Goal: Information Seeking & Learning: Learn about a topic

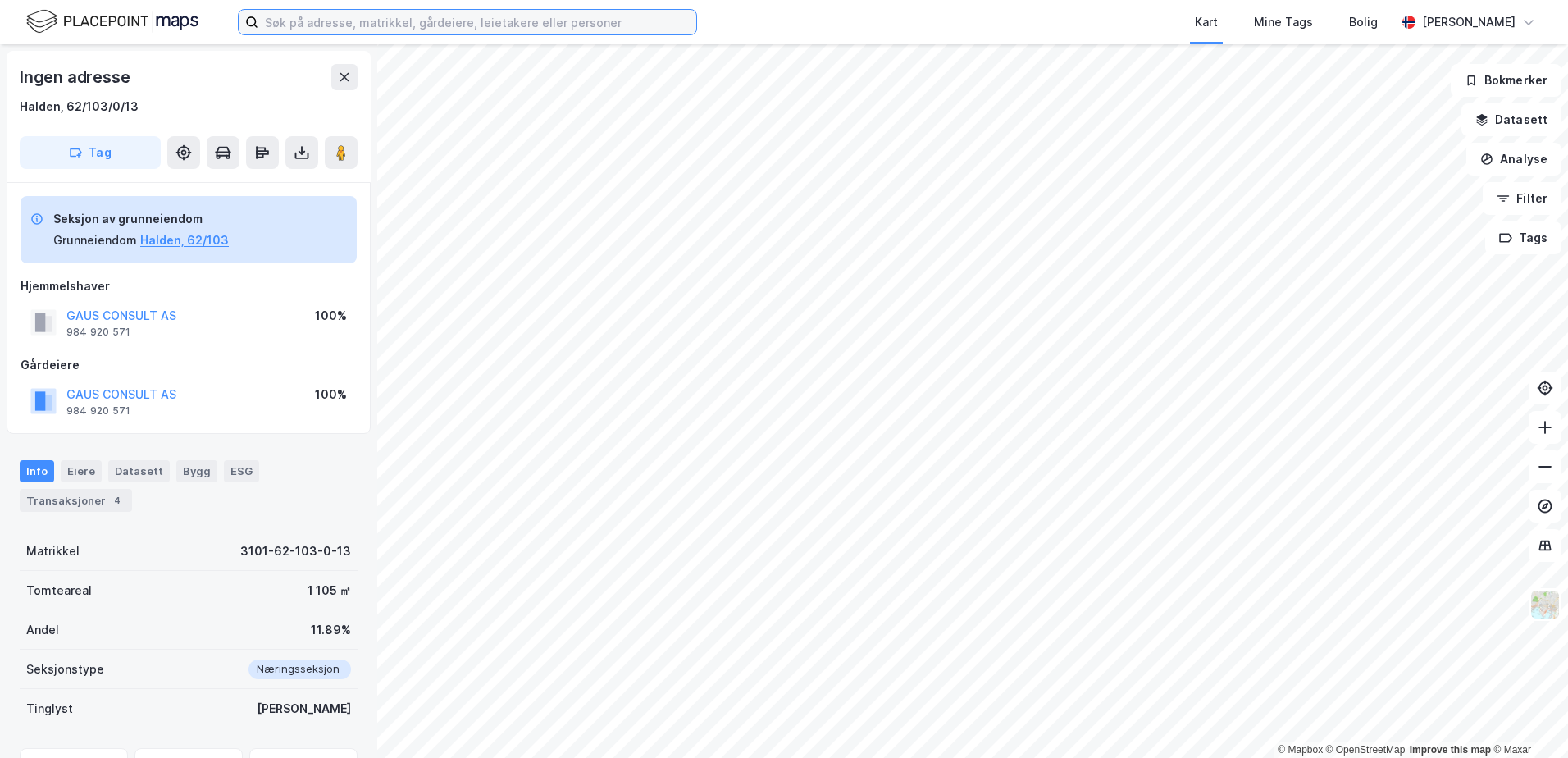
click at [363, 17] on input at bounding box center [477, 22] width 438 height 24
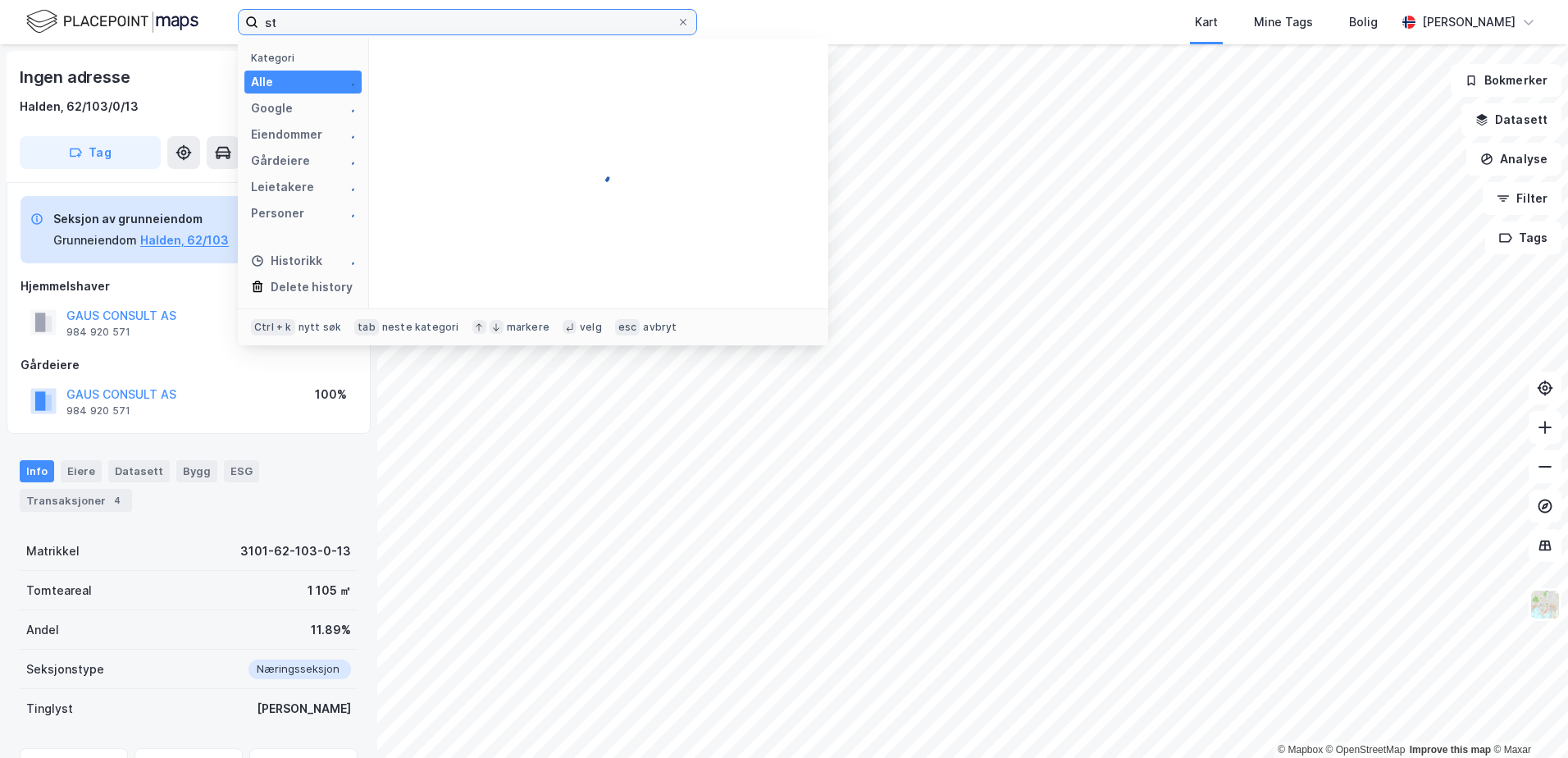
type input "s"
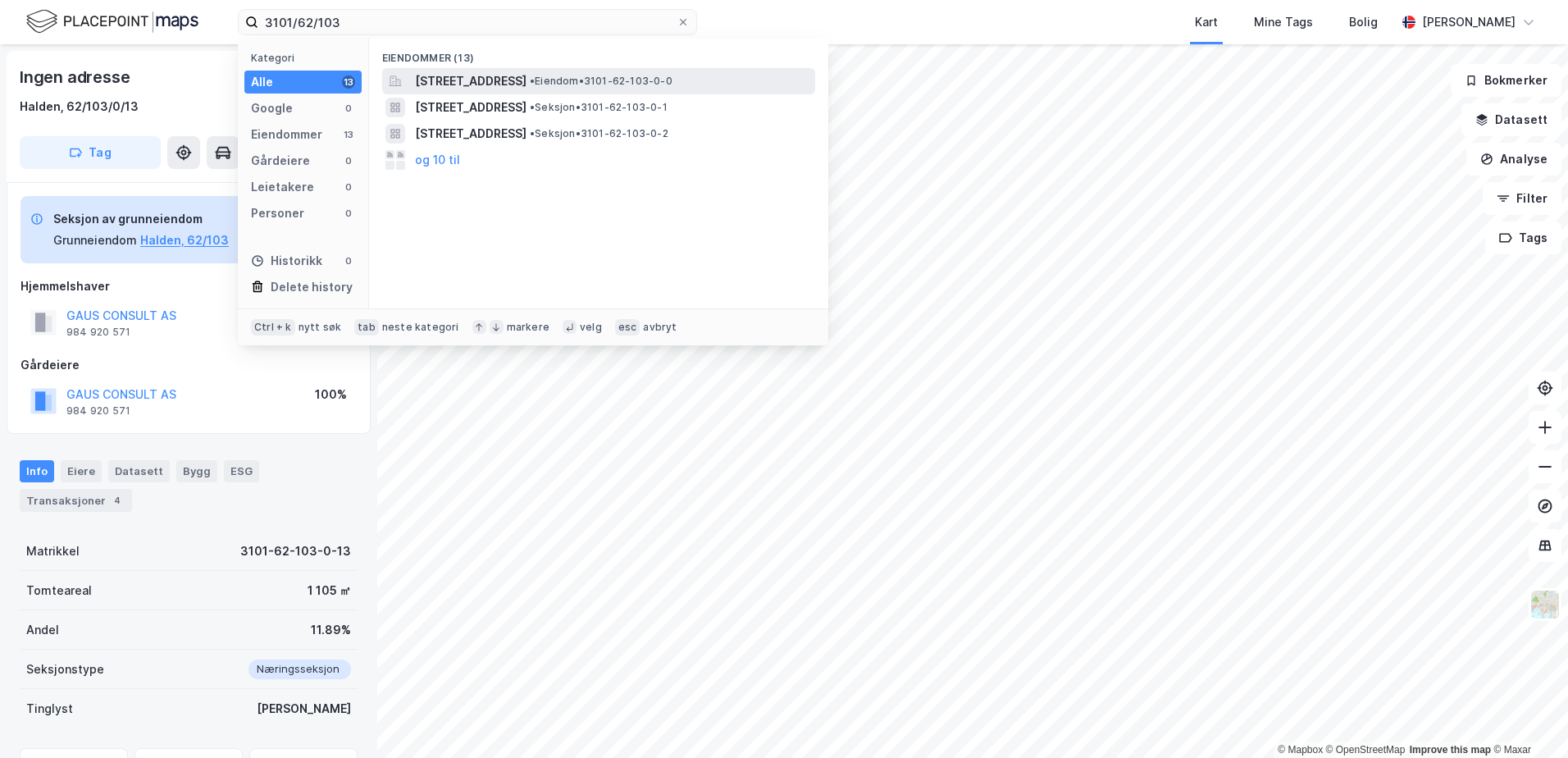
click at [473, 87] on span "[STREET_ADDRESS]" at bounding box center [470, 81] width 112 height 20
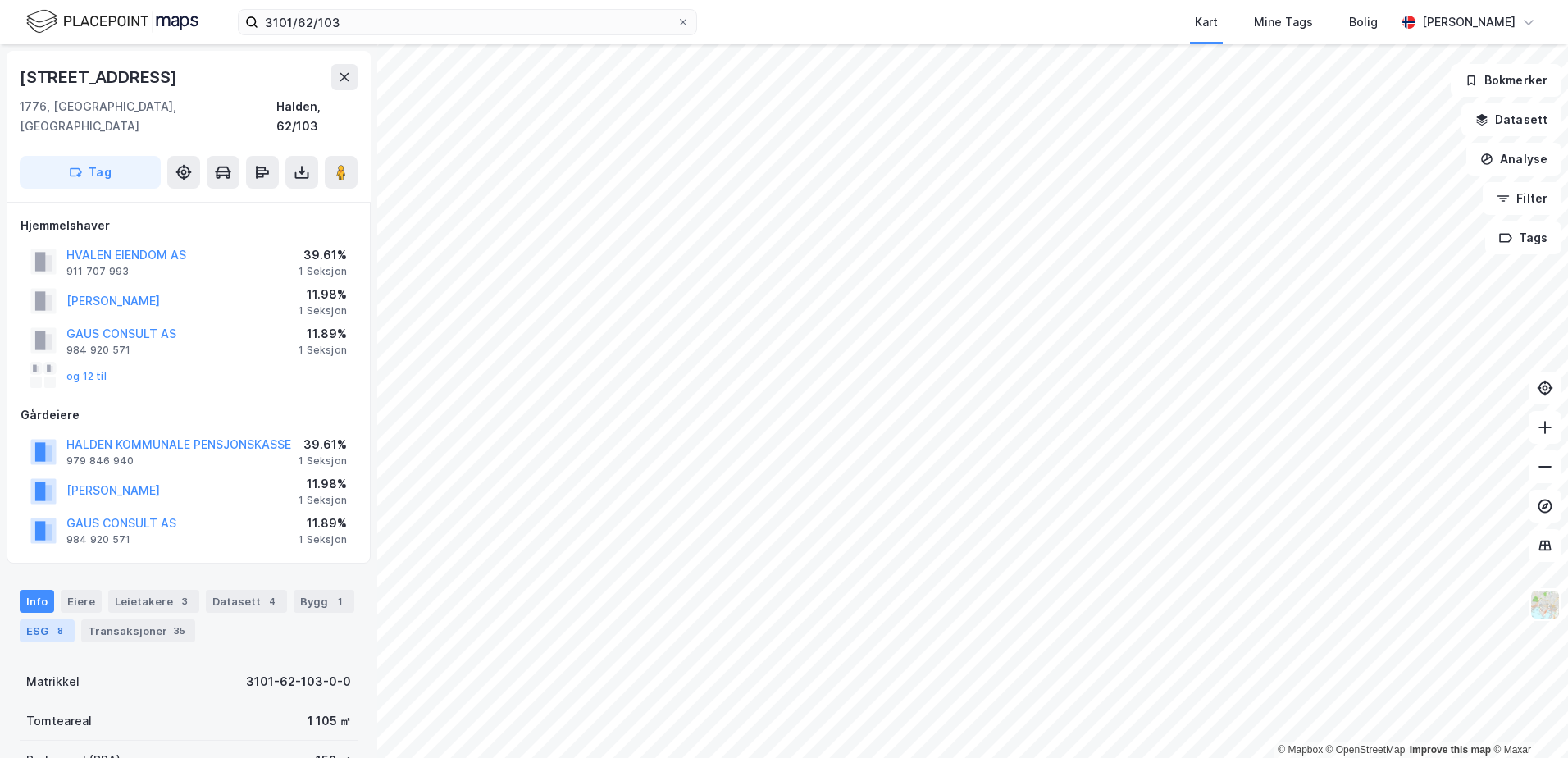
click at [44, 619] on div "ESG 8" at bounding box center [47, 631] width 55 height 23
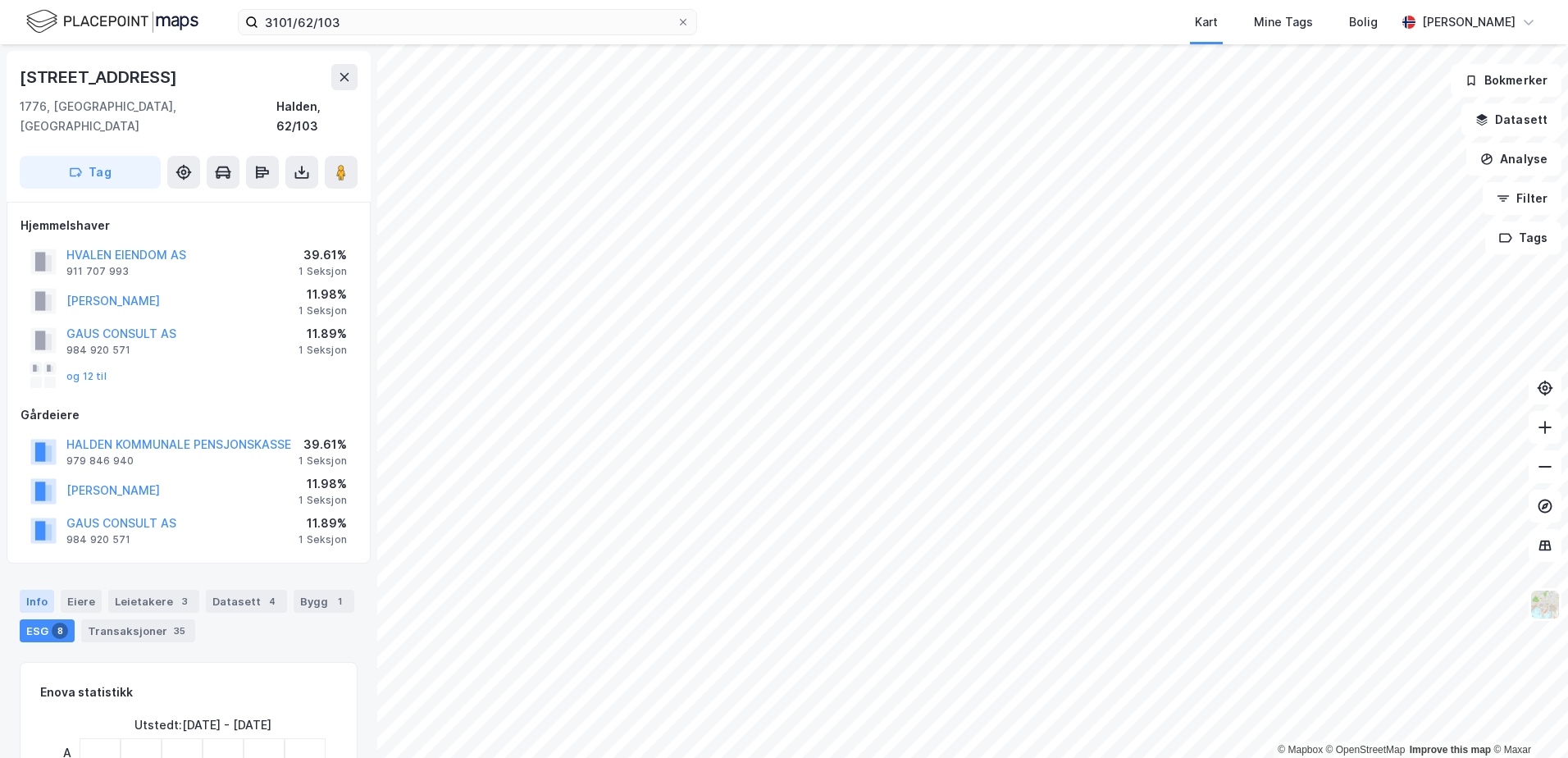
click at [36, 590] on div "Info" at bounding box center [37, 601] width 35 height 23
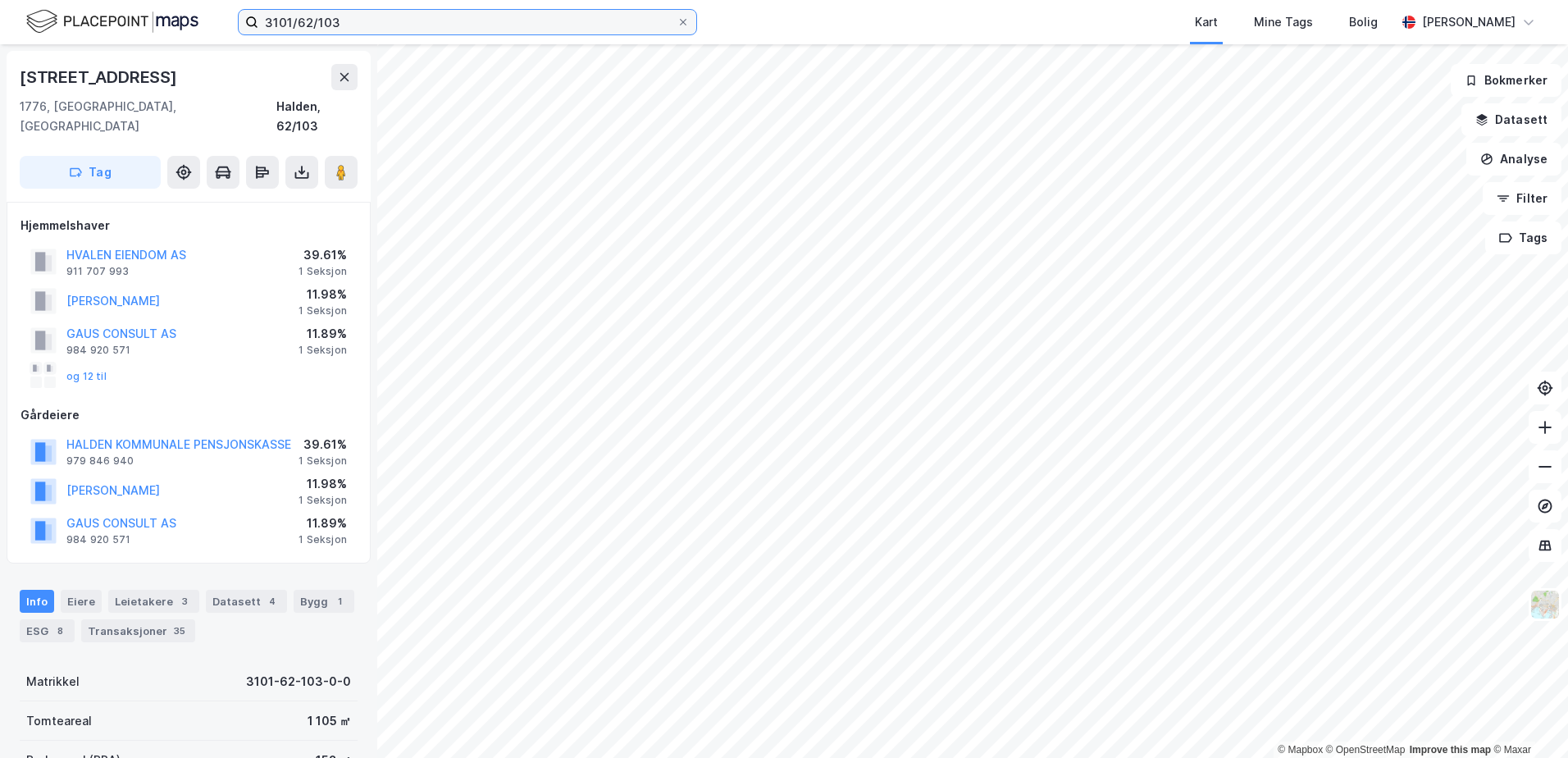
click at [356, 23] on input "3101/62/103" at bounding box center [467, 22] width 418 height 24
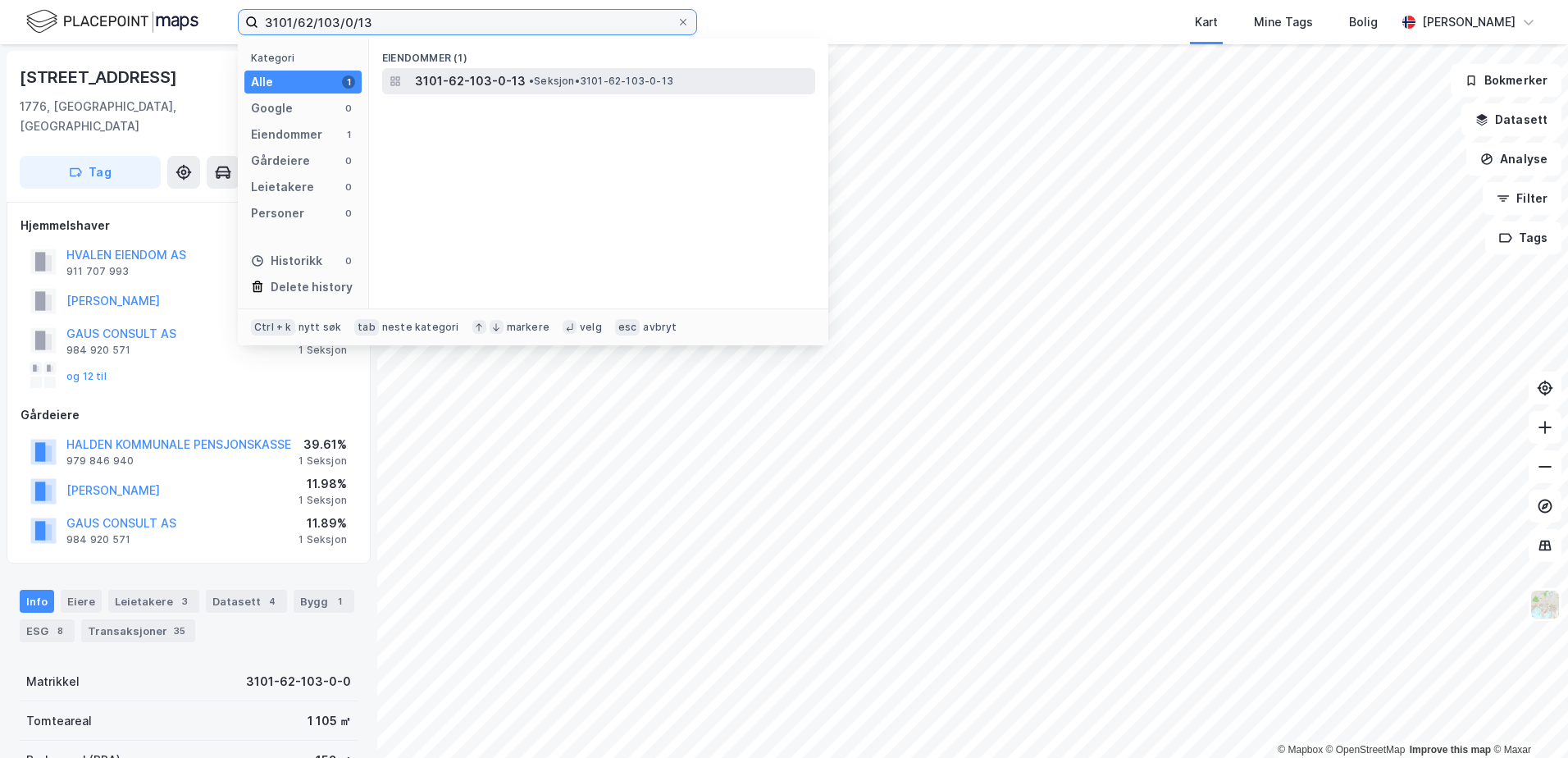
type input "3101/62/103/0/13"
click at [430, 73] on span "3101-62-103-0-13" at bounding box center [470, 81] width 111 height 20
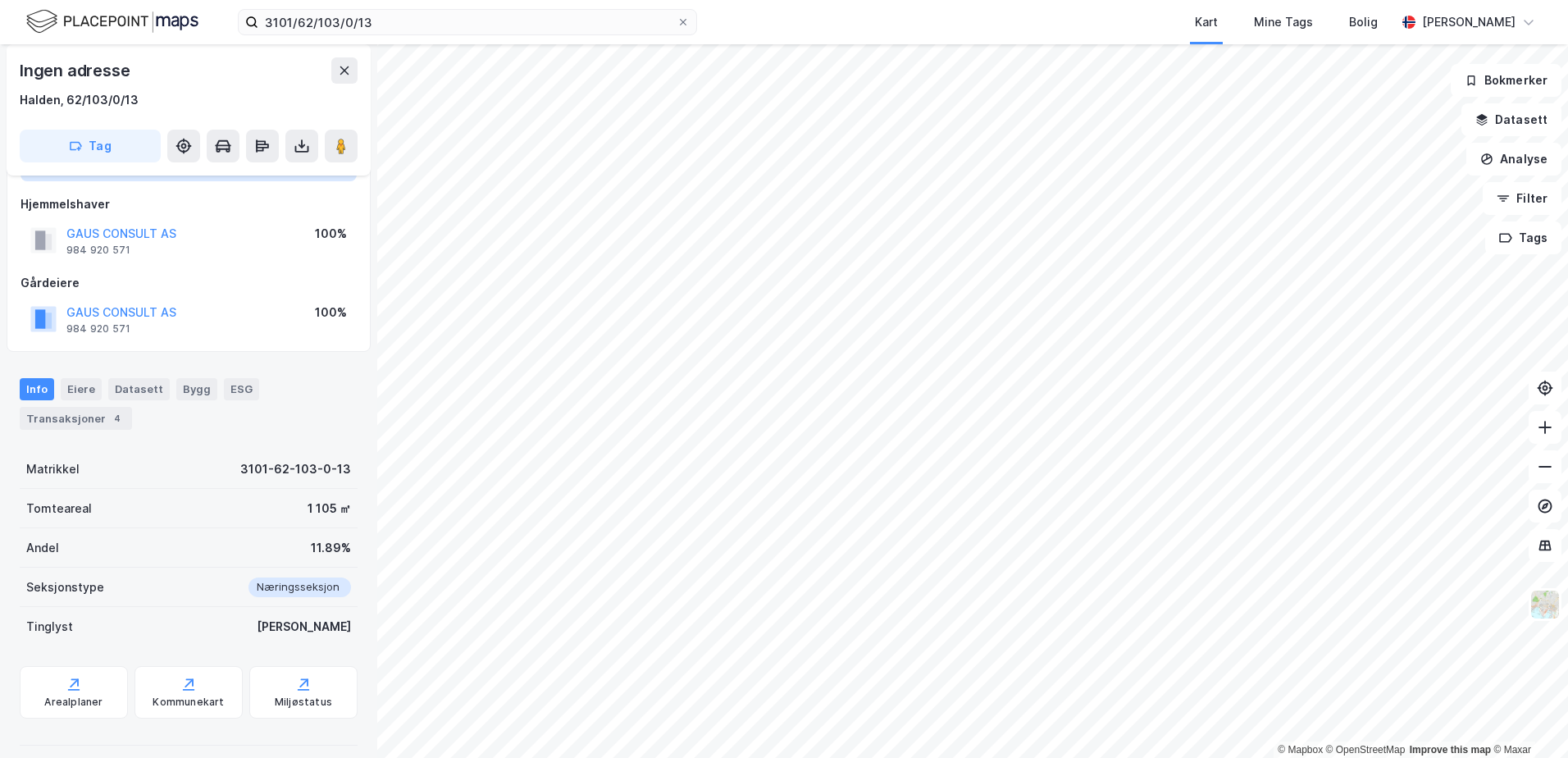
scroll to position [96, 0]
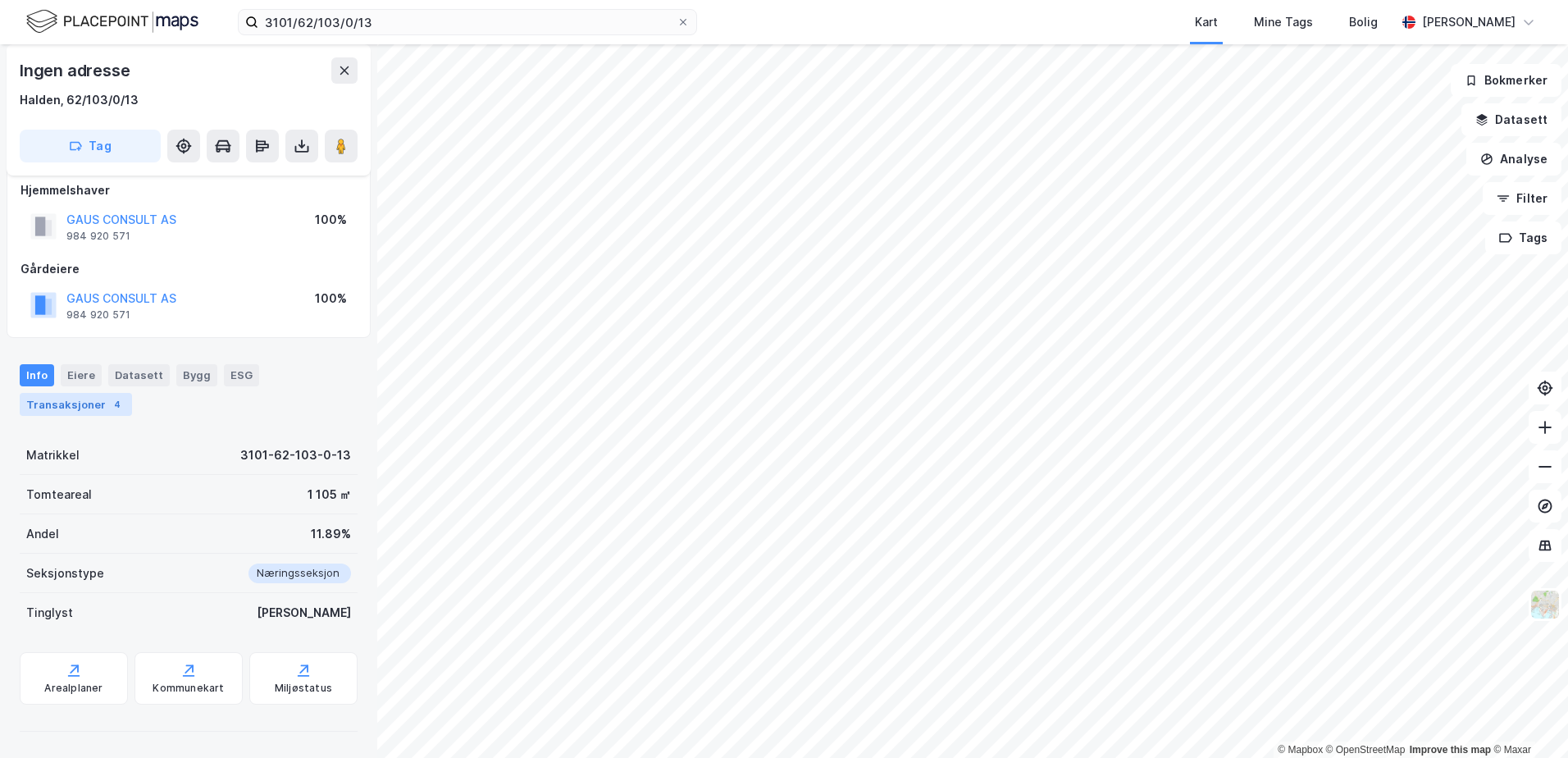
click at [64, 407] on div "Transaksjoner 4" at bounding box center [76, 404] width 113 height 23
